Goal: Transaction & Acquisition: Download file/media

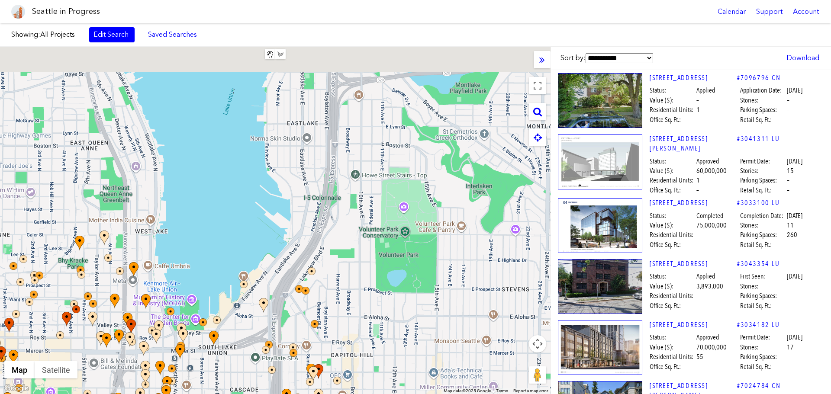
drag, startPoint x: 389, startPoint y: 221, endPoint x: 161, endPoint y: 411, distance: 297.0
click at [161, 394] on html "Seattle in Progress Calendar Support Account About [GEOGRAPHIC_DATA] in Progres…" at bounding box center [415, 197] width 831 height 394
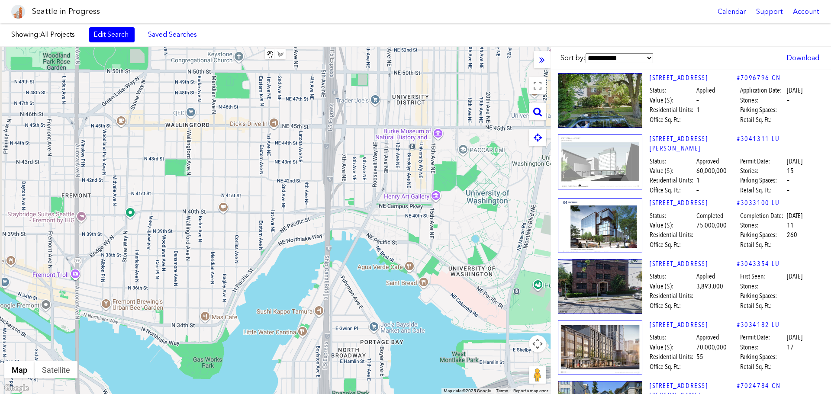
drag, startPoint x: 363, startPoint y: 82, endPoint x: 390, endPoint y: 408, distance: 326.4
click at [390, 394] on html "Seattle in Progress Calendar Support Account About [GEOGRAPHIC_DATA] in Progres…" at bounding box center [415, 197] width 831 height 394
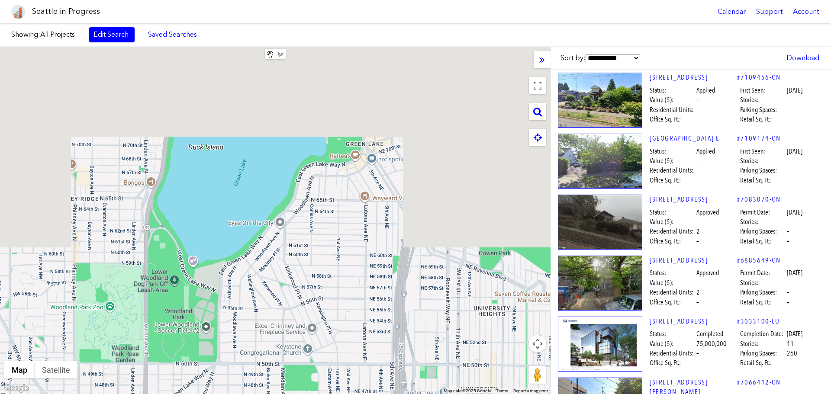
drag, startPoint x: 319, startPoint y: 112, endPoint x: 376, endPoint y: 357, distance: 251.8
click at [376, 394] on html "Seattle in Progress Calendar Support Account About [GEOGRAPHIC_DATA] in Progres…" at bounding box center [415, 197] width 831 height 394
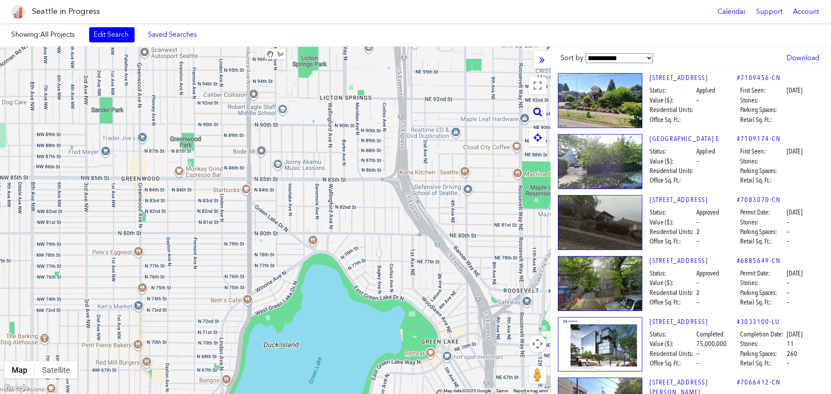
drag, startPoint x: 360, startPoint y: 217, endPoint x: 414, endPoint y: 323, distance: 118.8
click at [435, 394] on html "Seattle in Progress Calendar Support Account About [GEOGRAPHIC_DATA] in Progres…" at bounding box center [415, 197] width 831 height 394
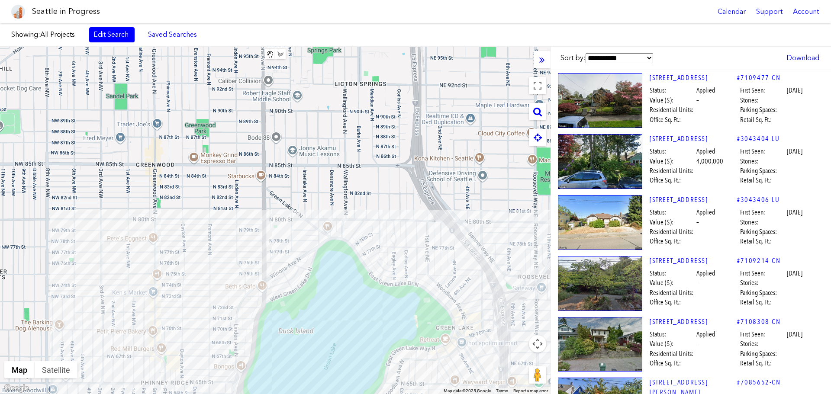
drag, startPoint x: 283, startPoint y: 193, endPoint x: 322, endPoint y: 186, distance: 39.1
click at [322, 186] on div at bounding box center [275, 220] width 550 height 347
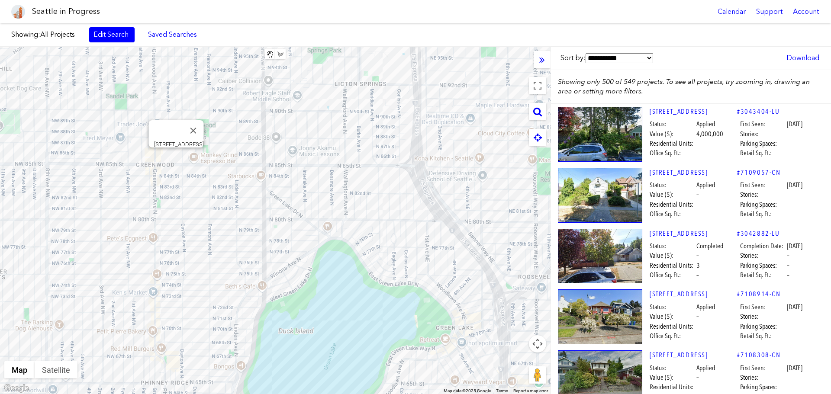
click at [177, 157] on div "[STREET_ADDRESS]" at bounding box center [275, 220] width 550 height 347
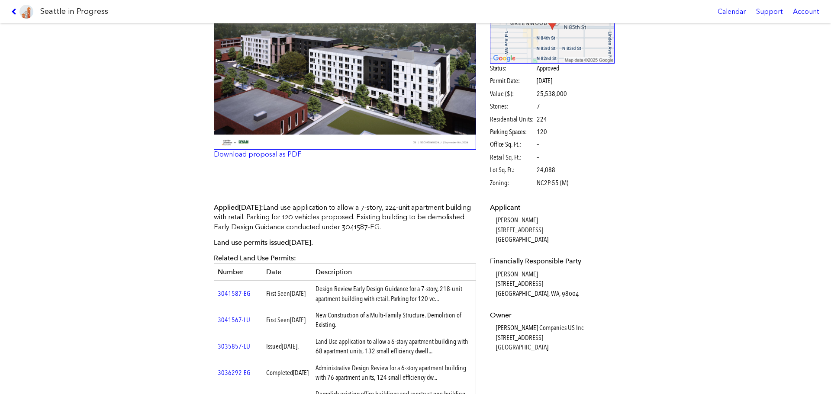
scroll to position [87, 0]
click at [251, 155] on link "Download proposal as PDF" at bounding box center [257, 155] width 87 height 8
